Goal: Task Accomplishment & Management: Use online tool/utility

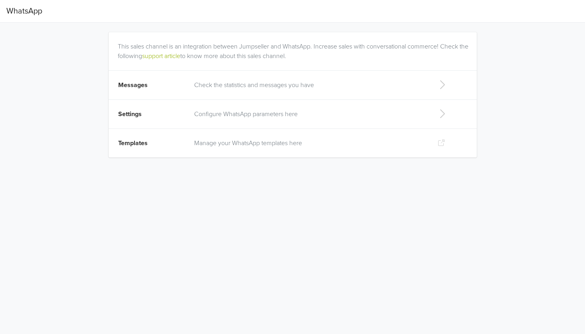
click at [244, 85] on p "Check the statistics and messages you have" at bounding box center [309, 85] width 230 height 10
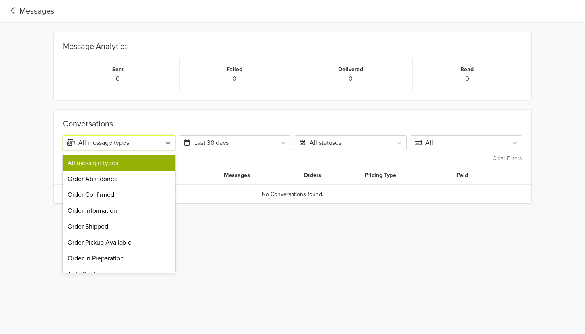
click at [144, 145] on div "All message types" at bounding box center [112, 143] width 90 height 10
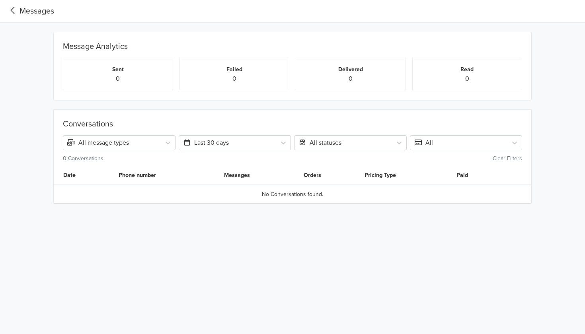
click at [299, 222] on html "Messages Message Analytics Sent 0 Failed 0 Delivered 0 Read 0 Conversations All…" at bounding box center [292, 111] width 585 height 222
click at [371, 146] on div "All statuses" at bounding box center [343, 143] width 90 height 10
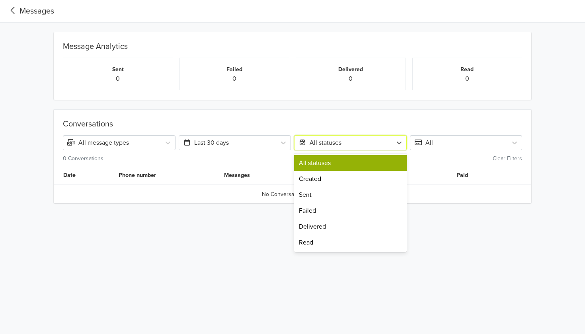
click at [437, 139] on div "All" at bounding box center [459, 143] width 90 height 10
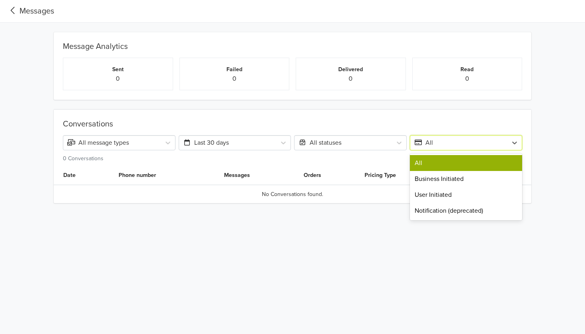
click at [536, 121] on div "Conversations All message types Last 30 days All statuses All selected, 1 of 4.…" at bounding box center [292, 151] width 573 height 103
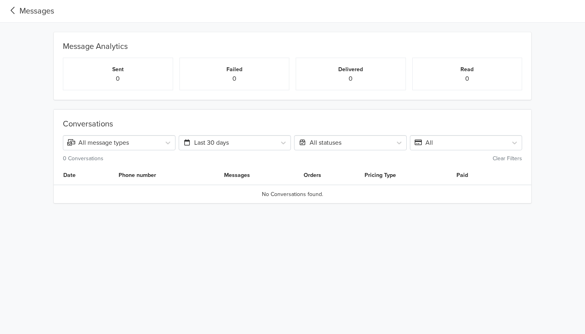
click at [37, 10] on div "Messages" at bounding box center [30, 11] width 48 height 12
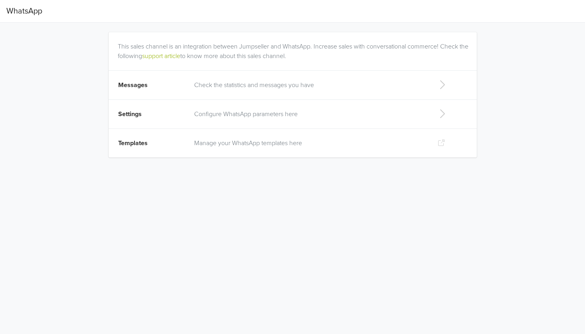
click at [445, 145] on icon at bounding box center [441, 143] width 8 height 6
click at [438, 145] on icon at bounding box center [441, 143] width 8 height 6
click at [438, 140] on icon at bounding box center [441, 143] width 8 height 6
click at [249, 112] on p "Configure WhatsApp parameters here" at bounding box center [309, 114] width 230 height 10
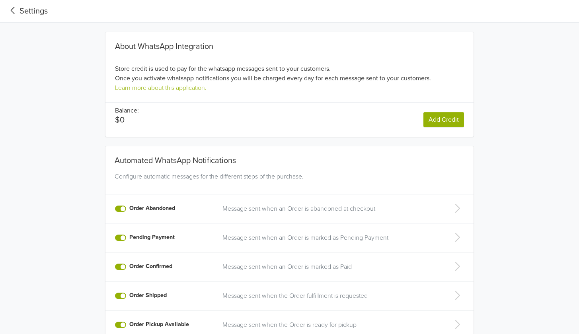
click at [13, 12] on icon at bounding box center [13, 10] width 4 height 7
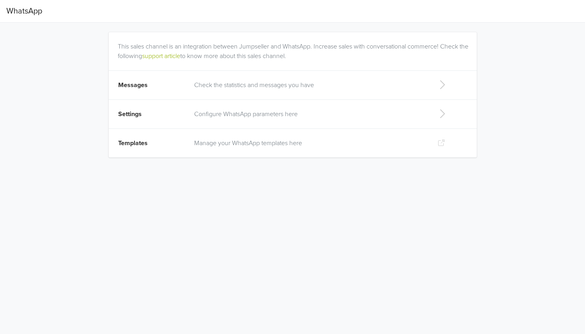
click at [239, 82] on p "Check the statistics and messages you have" at bounding box center [309, 85] width 230 height 10
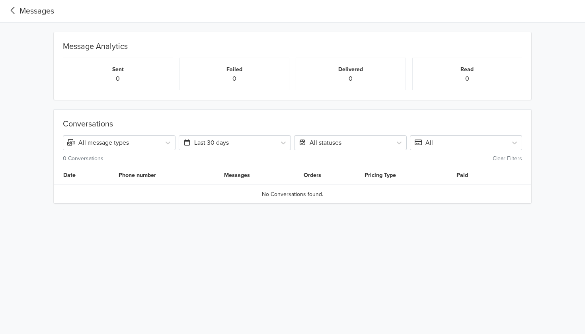
click at [14, 19] on span "Messages" at bounding box center [30, 11] width 48 height 16
click at [13, 14] on icon at bounding box center [12, 10] width 13 height 11
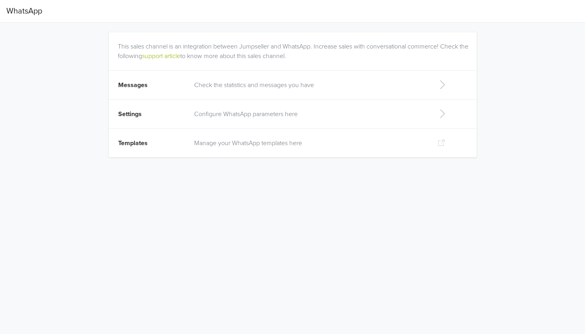
click at [337, 89] on p "Check the statistics and messages you have" at bounding box center [309, 85] width 230 height 10
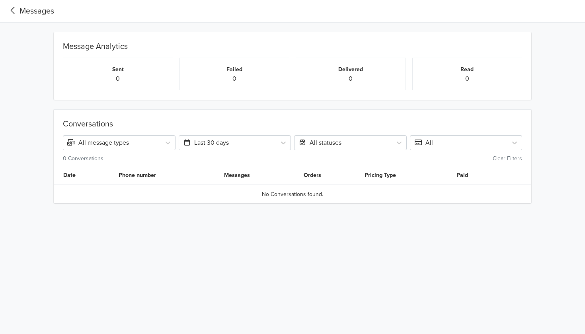
click at [12, 8] on icon at bounding box center [12, 10] width 13 height 11
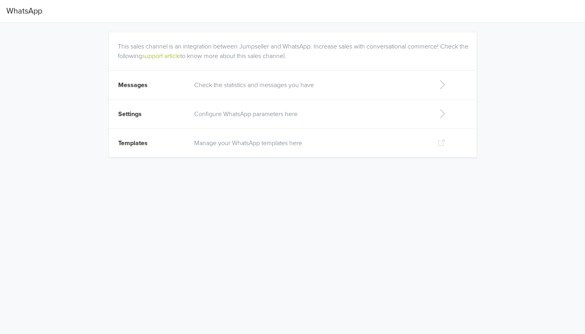
click at [187, 136] on td "Templates" at bounding box center [149, 143] width 81 height 29
click at [437, 111] on icon at bounding box center [442, 113] width 16 height 13
click at [433, 138] on td at bounding box center [453, 143] width 47 height 29
click at [445, 145] on icon at bounding box center [442, 143] width 8 height 6
click at [283, 140] on p "Gestiona Plantillas de WhatsApp aquí" at bounding box center [318, 143] width 213 height 10
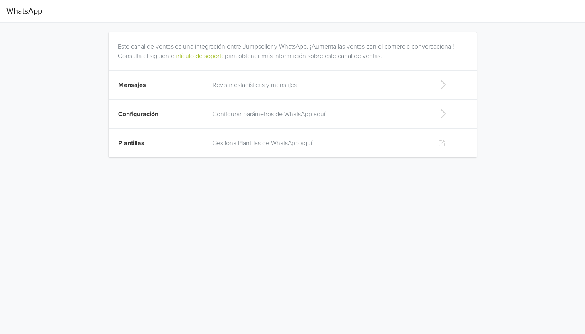
click at [442, 146] on td at bounding box center [453, 143] width 47 height 29
